Goal: Find specific page/section: Find specific page/section

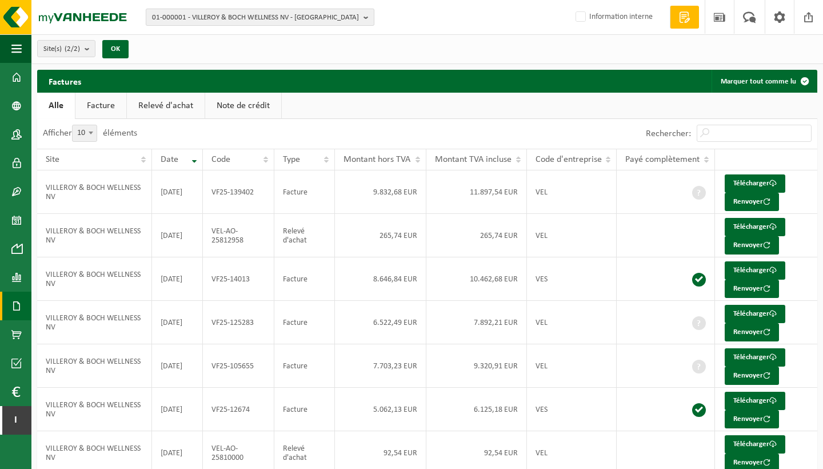
click at [270, 19] on span "01-000001 - VILLEROY & BOCH WELLNESS NV - ROESELARE" at bounding box center [255, 17] width 207 height 17
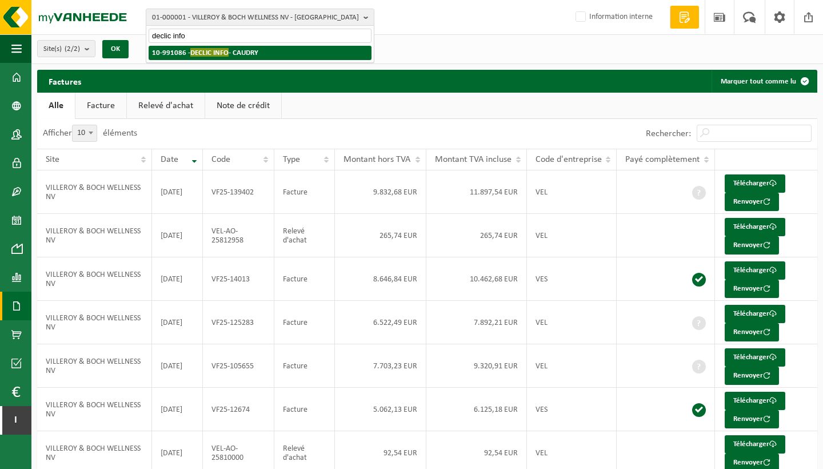
type input "declic info"
click at [277, 49] on li "10-991086 - DECLIC INFO - CAUDRY" at bounding box center [260, 53] width 223 height 14
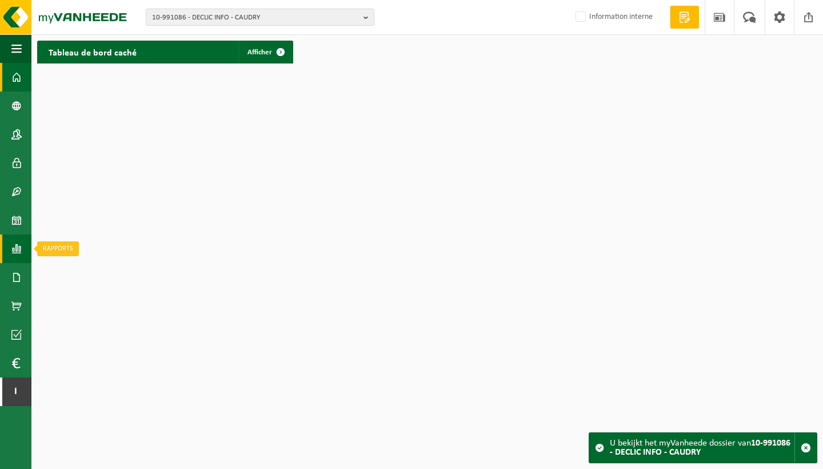
click at [20, 248] on span at bounding box center [16, 248] width 10 height 29
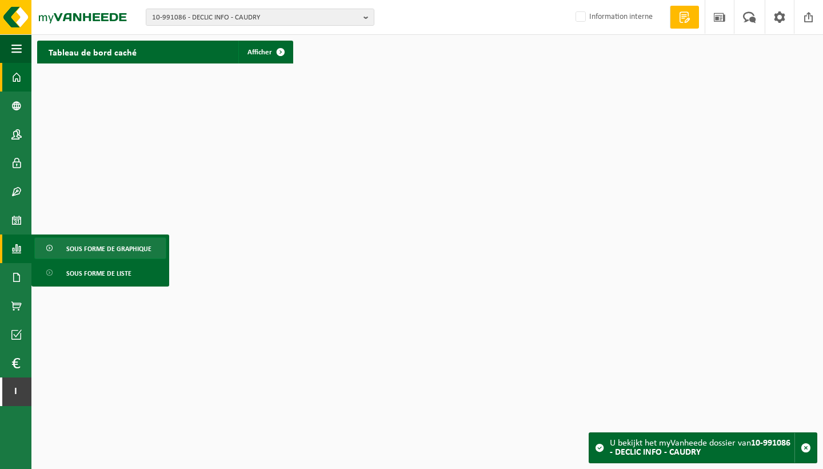
click at [87, 247] on span "Sous forme de graphique" at bounding box center [108, 249] width 85 height 22
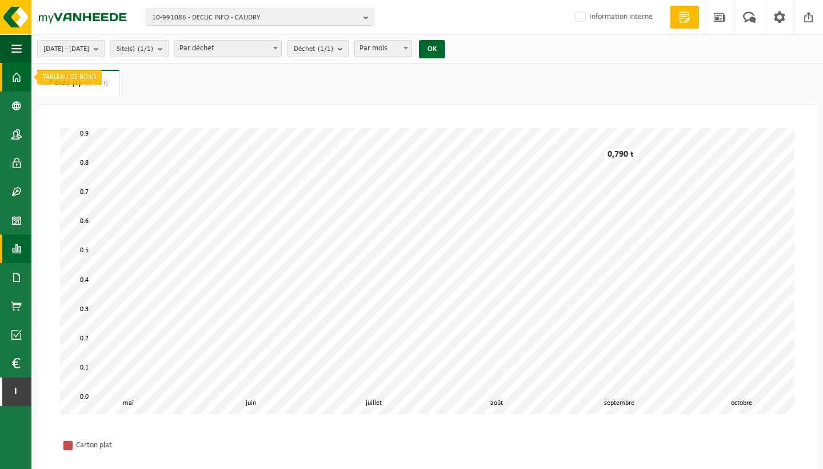
click at [20, 79] on span at bounding box center [16, 77] width 10 height 29
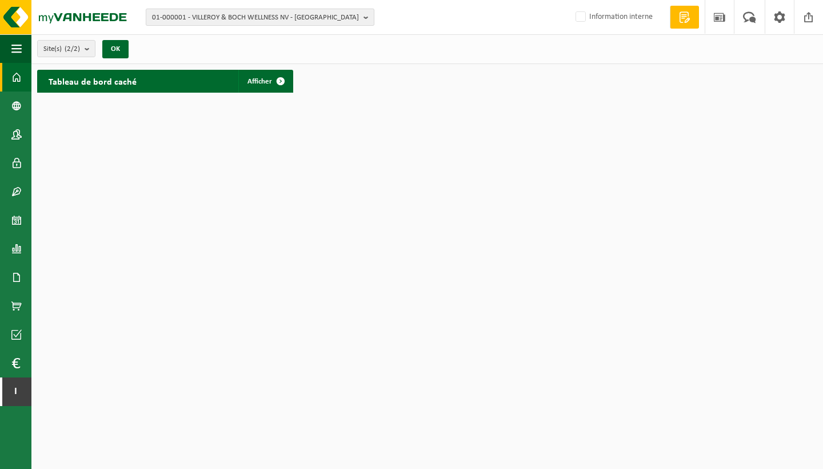
click at [246, 14] on span "01-000001 - VILLEROY & BOCH WELLNESS NV - ROESELARE" at bounding box center [255, 17] width 207 height 17
type input "v"
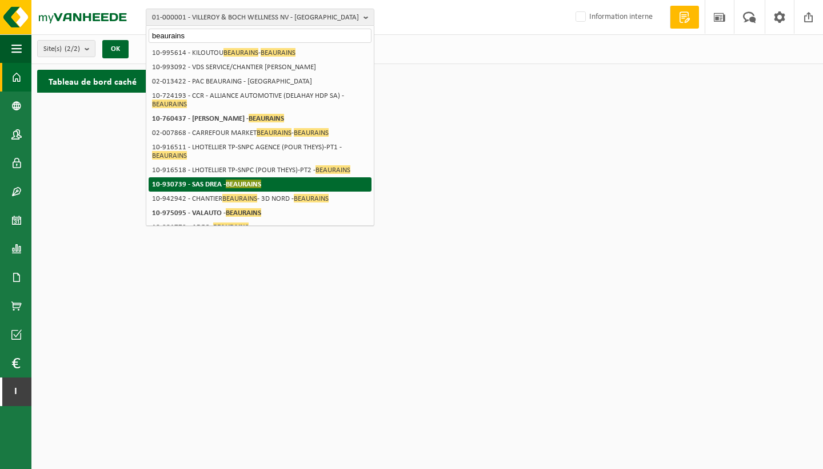
type input "beaurains"
click at [205, 182] on strong "10-930739 - SAS DREA - BEAURAINS" at bounding box center [206, 184] width 109 height 9
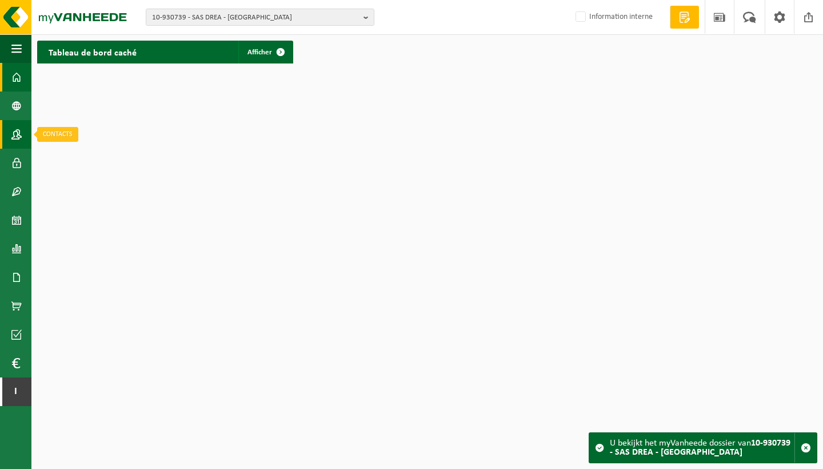
click at [15, 134] on span at bounding box center [16, 134] width 10 height 29
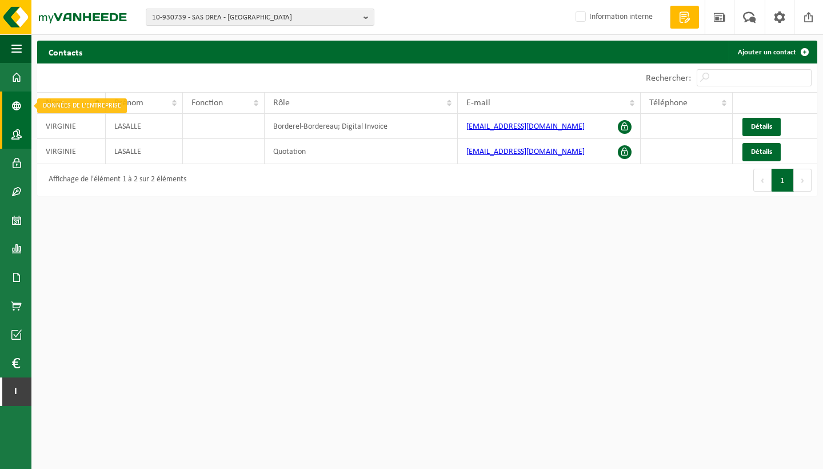
click at [9, 106] on link "Données de l'entrepr..." at bounding box center [15, 105] width 31 height 29
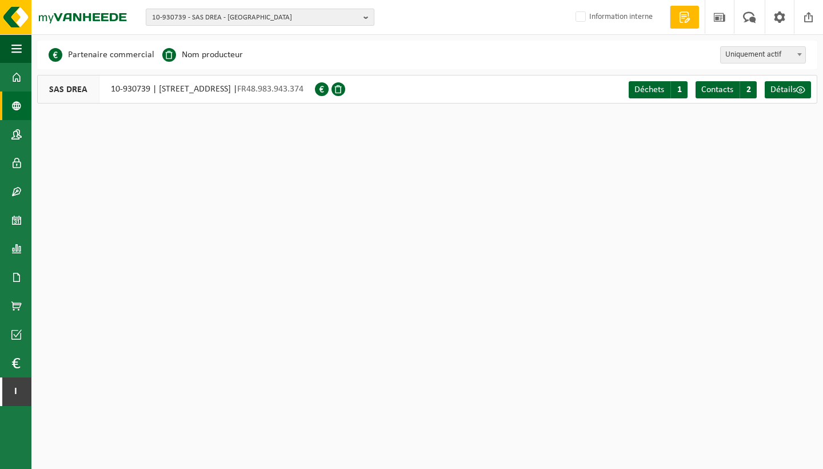
click at [245, 19] on span "10-930739 - SAS DREA - BEAURAINS" at bounding box center [255, 17] width 207 height 17
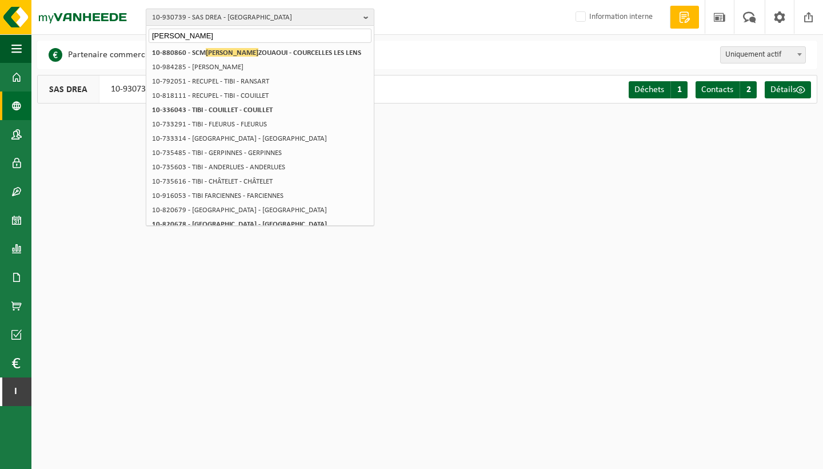
type input "Taibei"
drag, startPoint x: 245, startPoint y: 19, endPoint x: 265, endPoint y: 53, distance: 39.2
click at [265, 53] on strong "10-880860 - SCM TAIBI ZOUAOUI - COURCELLES LES LENS" at bounding box center [256, 52] width 209 height 9
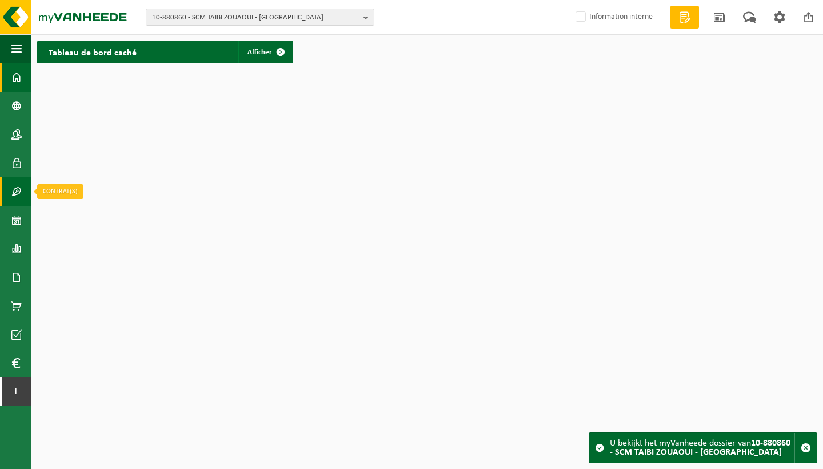
click at [23, 192] on link "Contrat(s)" at bounding box center [15, 191] width 31 height 29
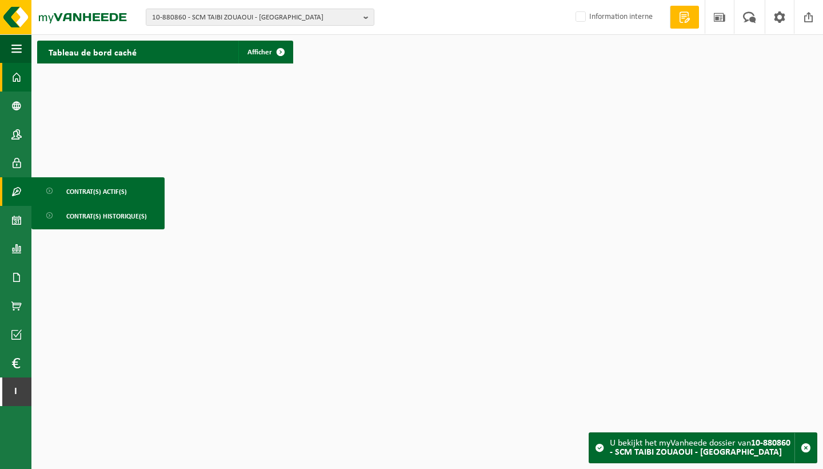
click at [114, 202] on ul "Contrat(s) actif(s) Contrat(s) historique(s)" at bounding box center [97, 203] width 133 height 52
click at [121, 191] on span "Contrat(s) actif(s)" at bounding box center [96, 192] width 61 height 22
